Goal: Use online tool/utility

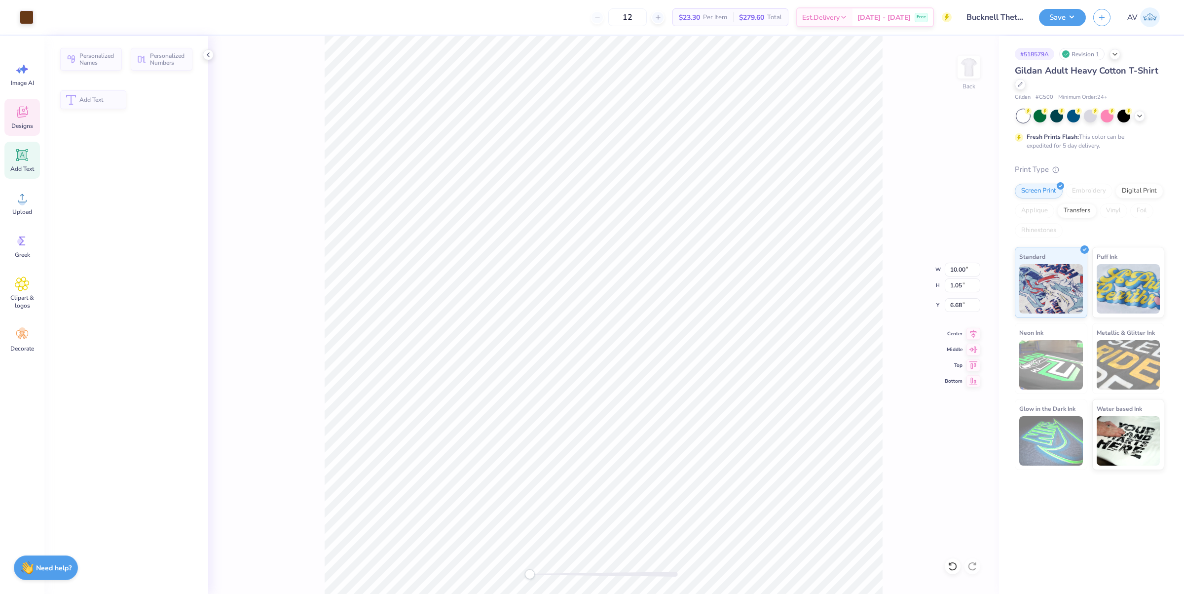
type input "1.05"
type input "6.68"
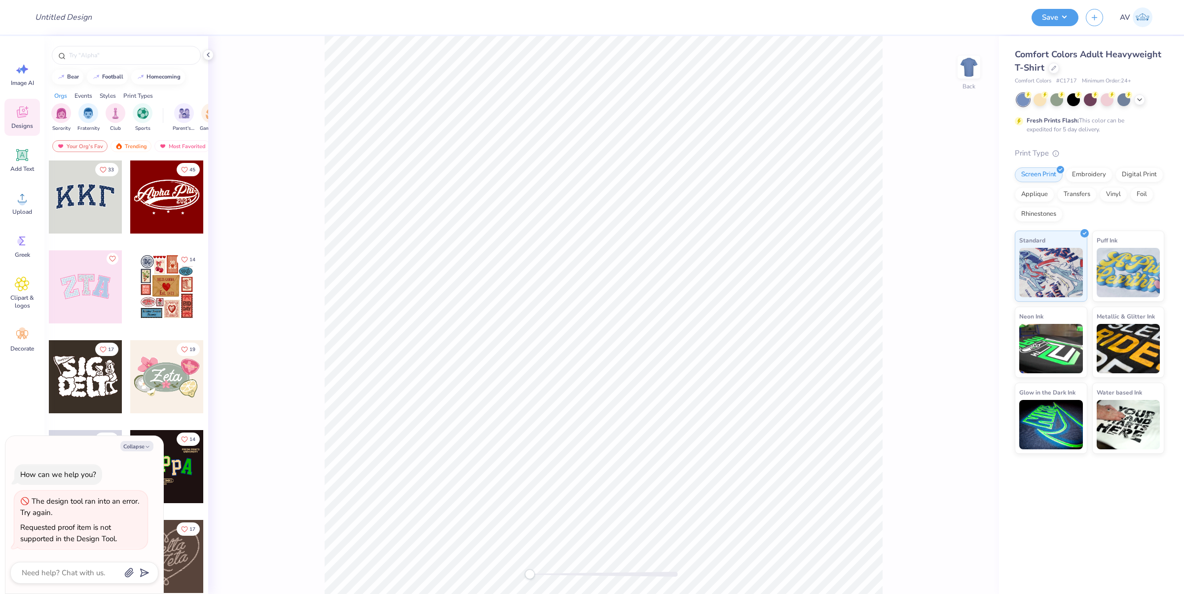
type textarea "x"
